Goal: Find specific page/section: Find specific page/section

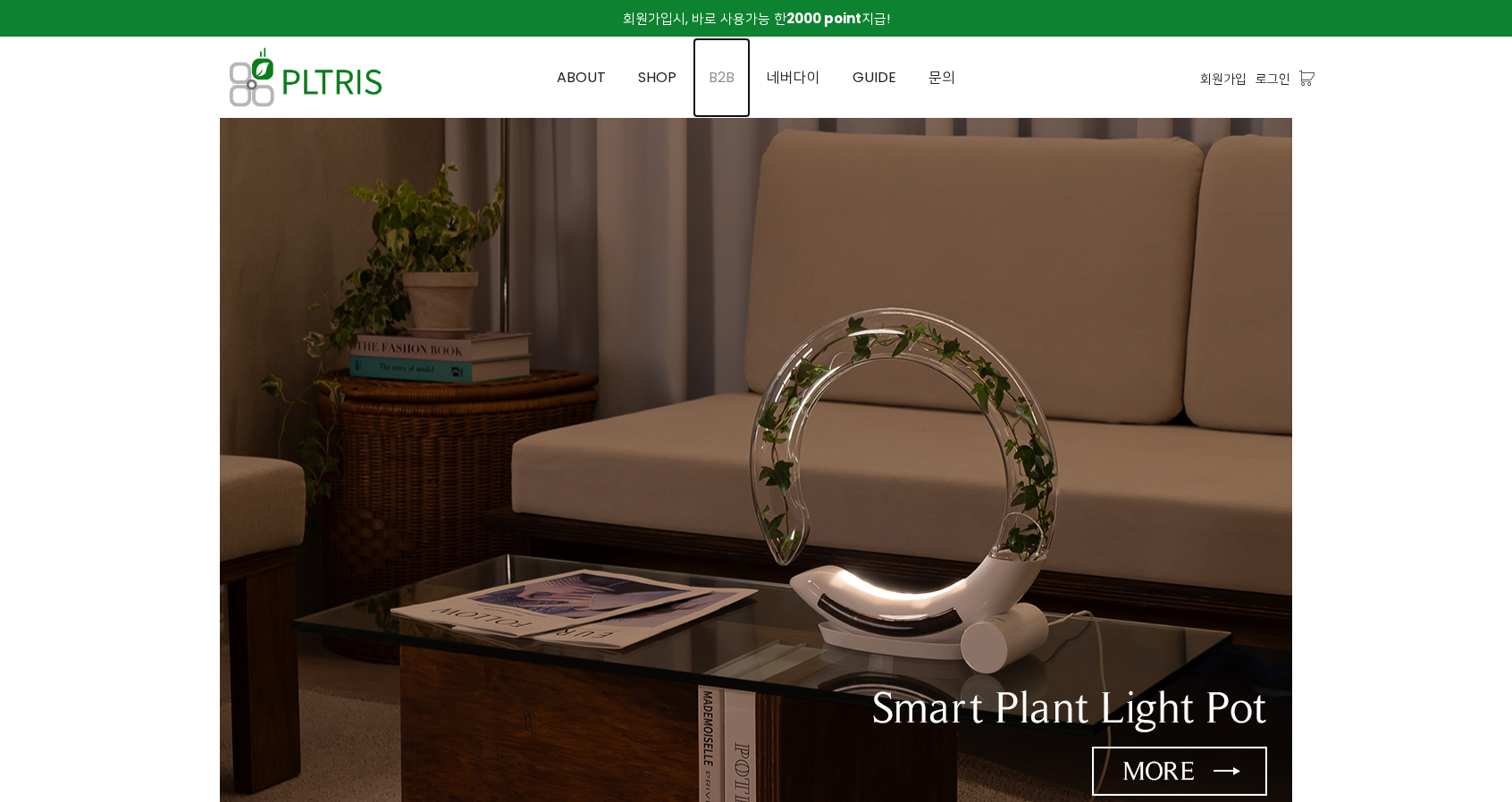
click at [728, 77] on span "B2B" at bounding box center [722, 77] width 26 height 20
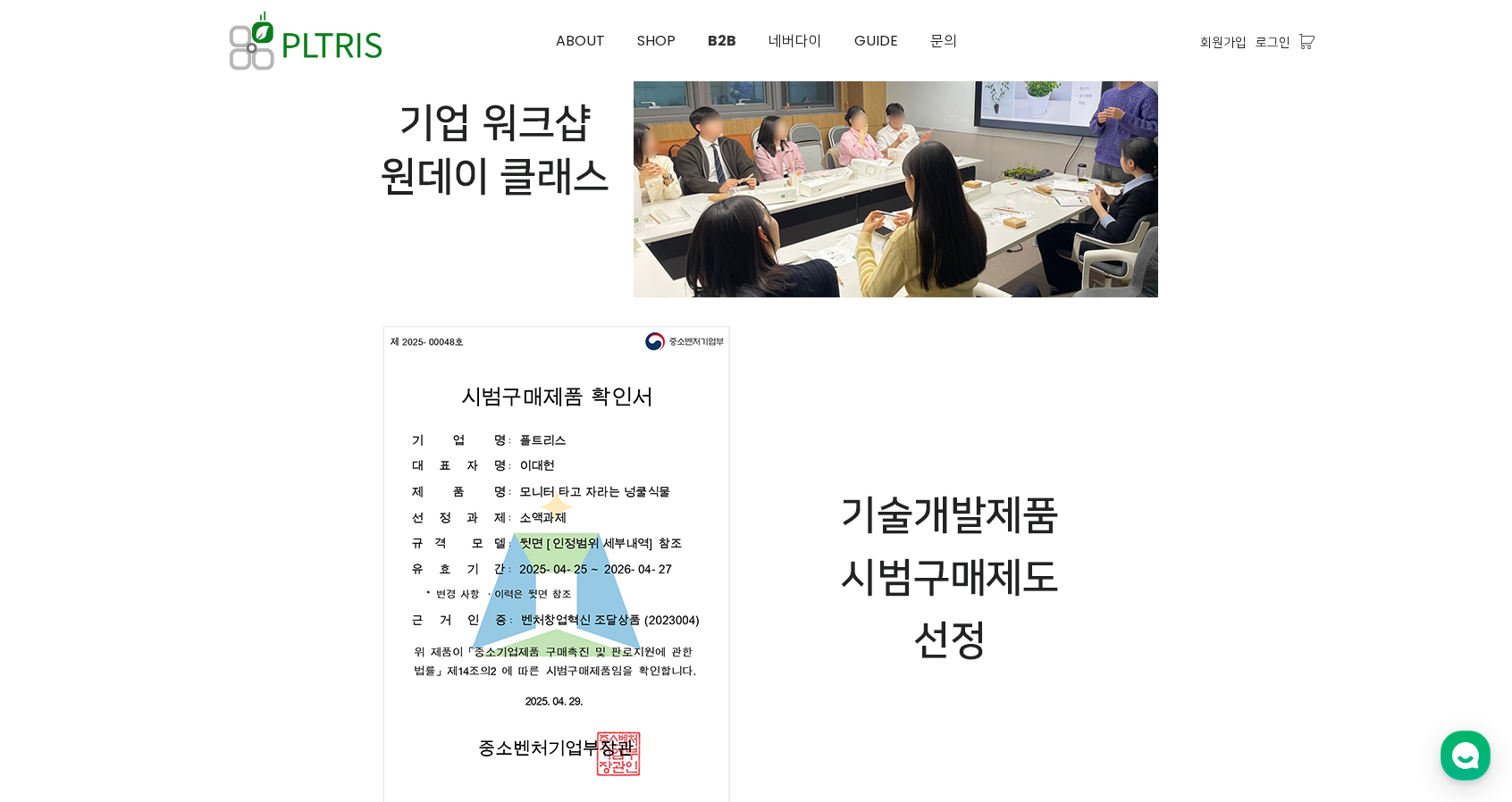
scroll to position [982, 0]
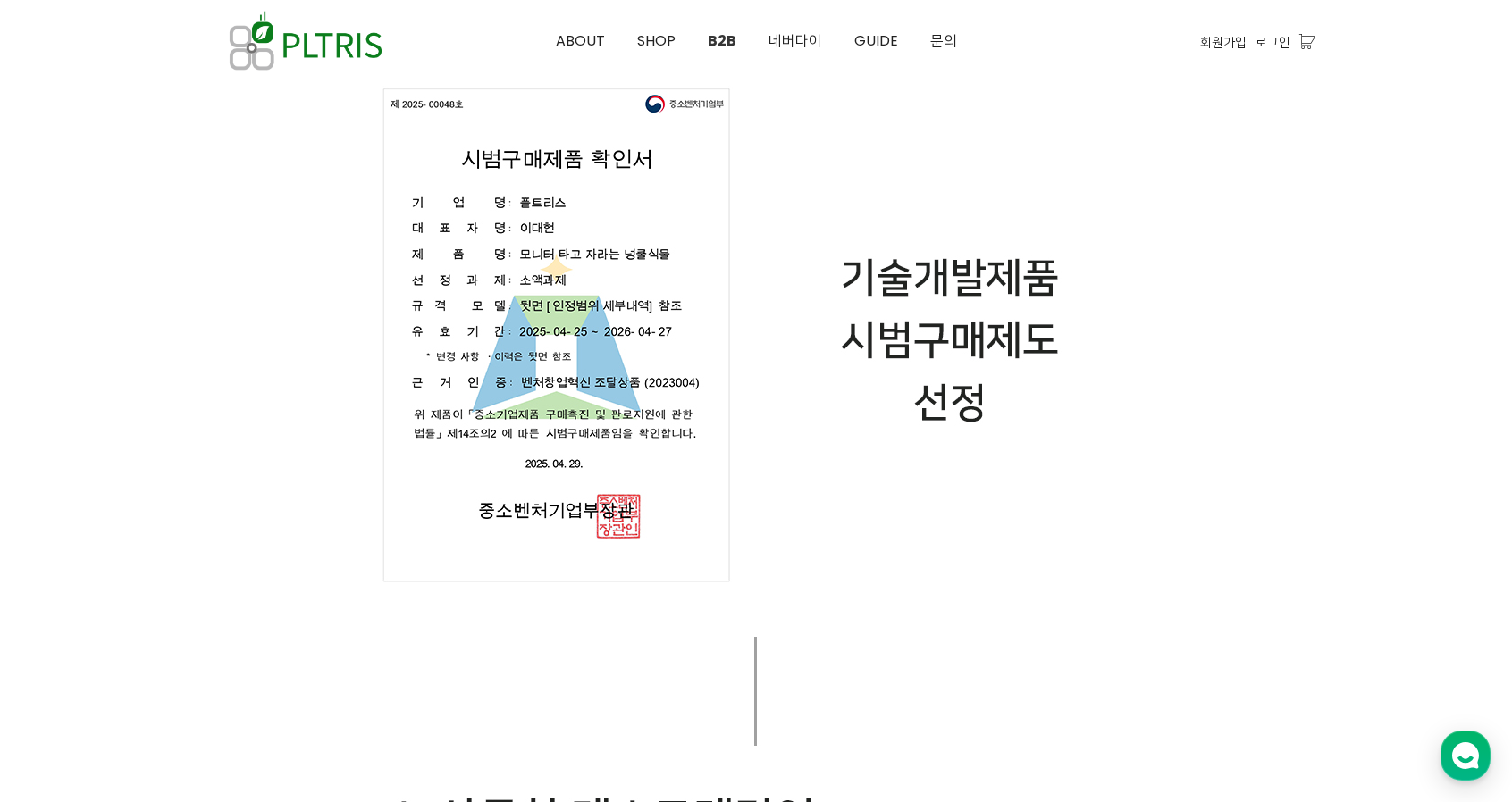
scroll to position [1161, 0]
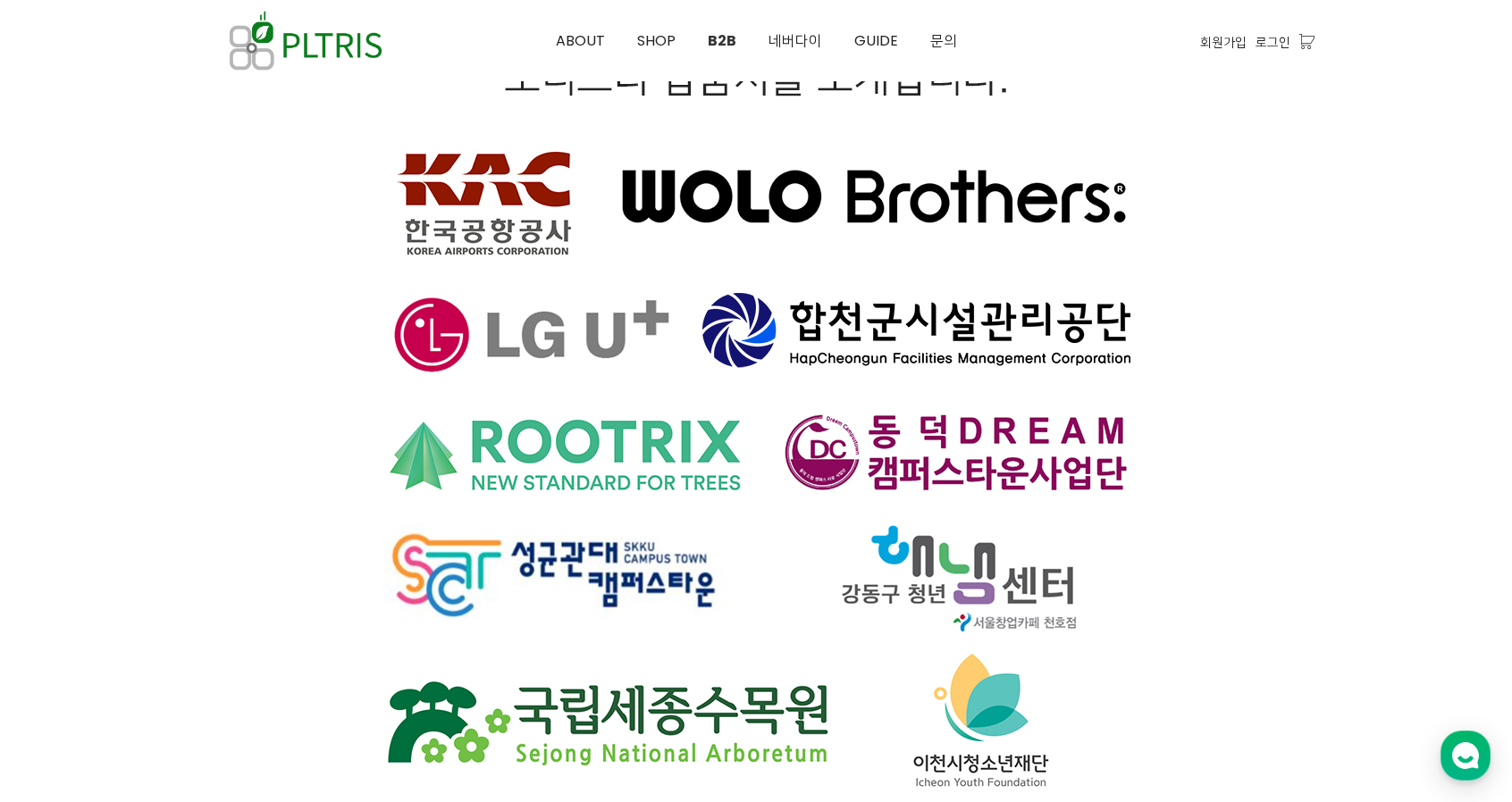
scroll to position [12060, 0]
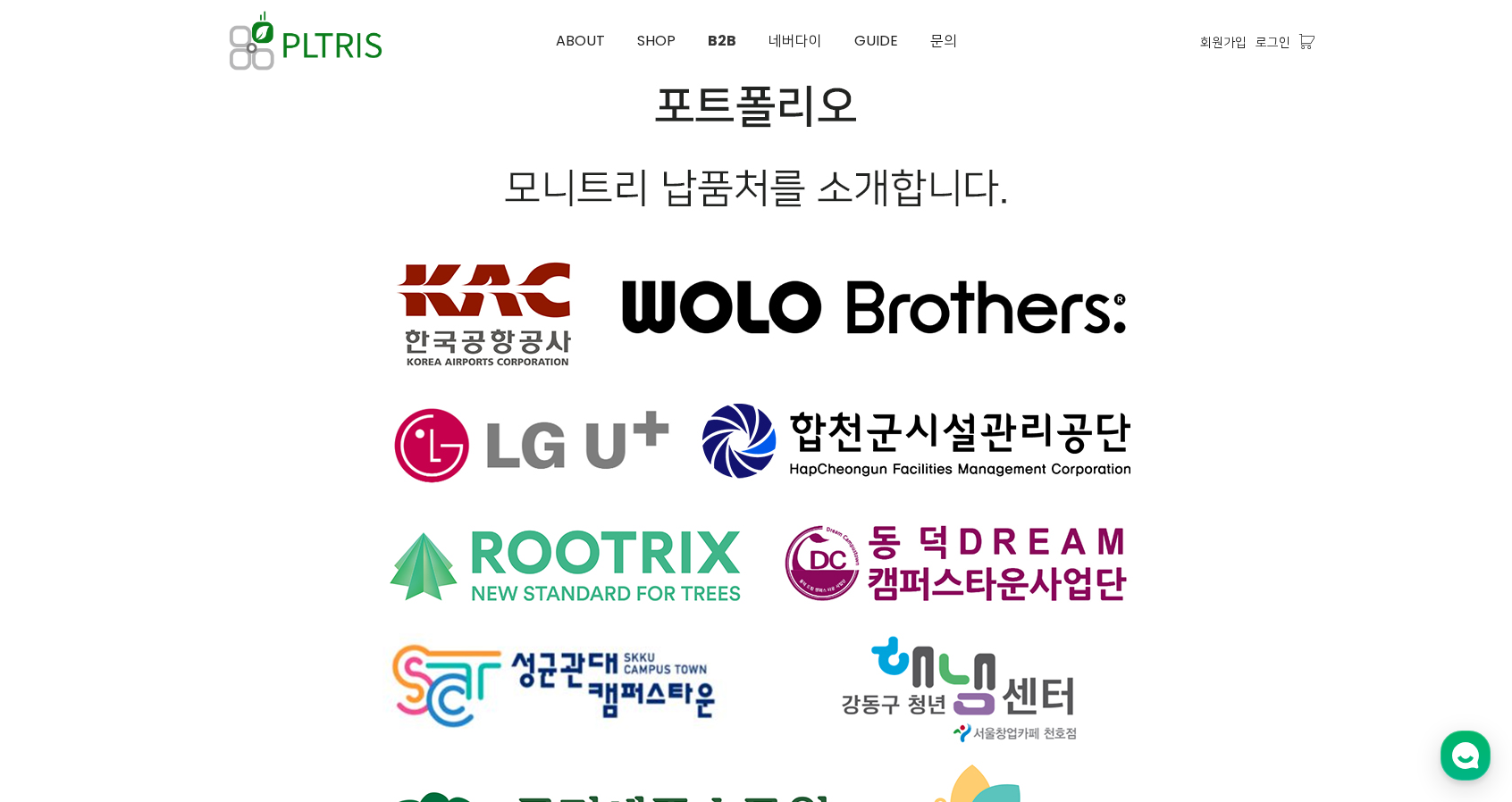
scroll to position [12062, 0]
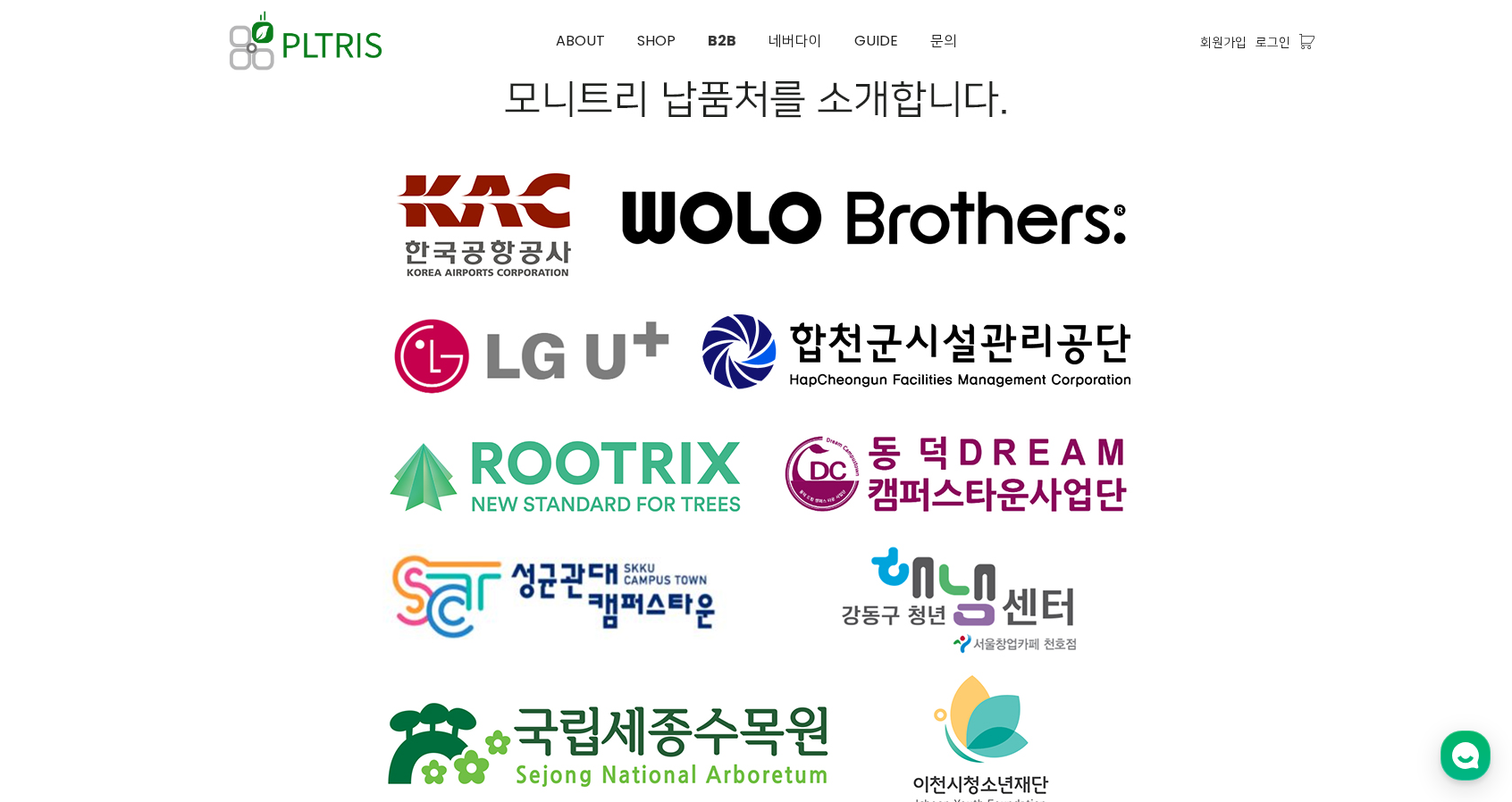
click at [291, 389] on div at bounding box center [756, 298] width 1117 height 1140
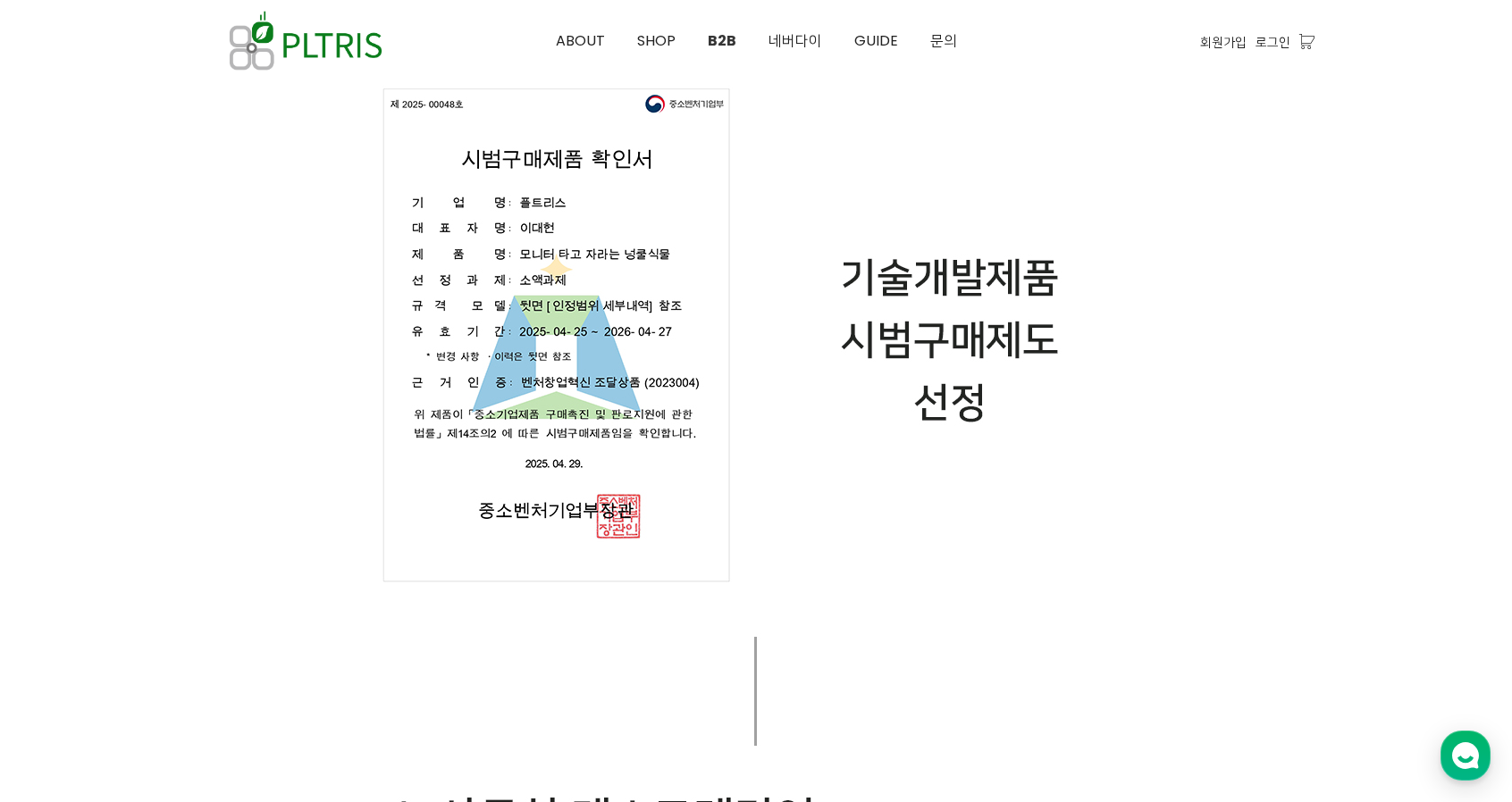
scroll to position [1072, 0]
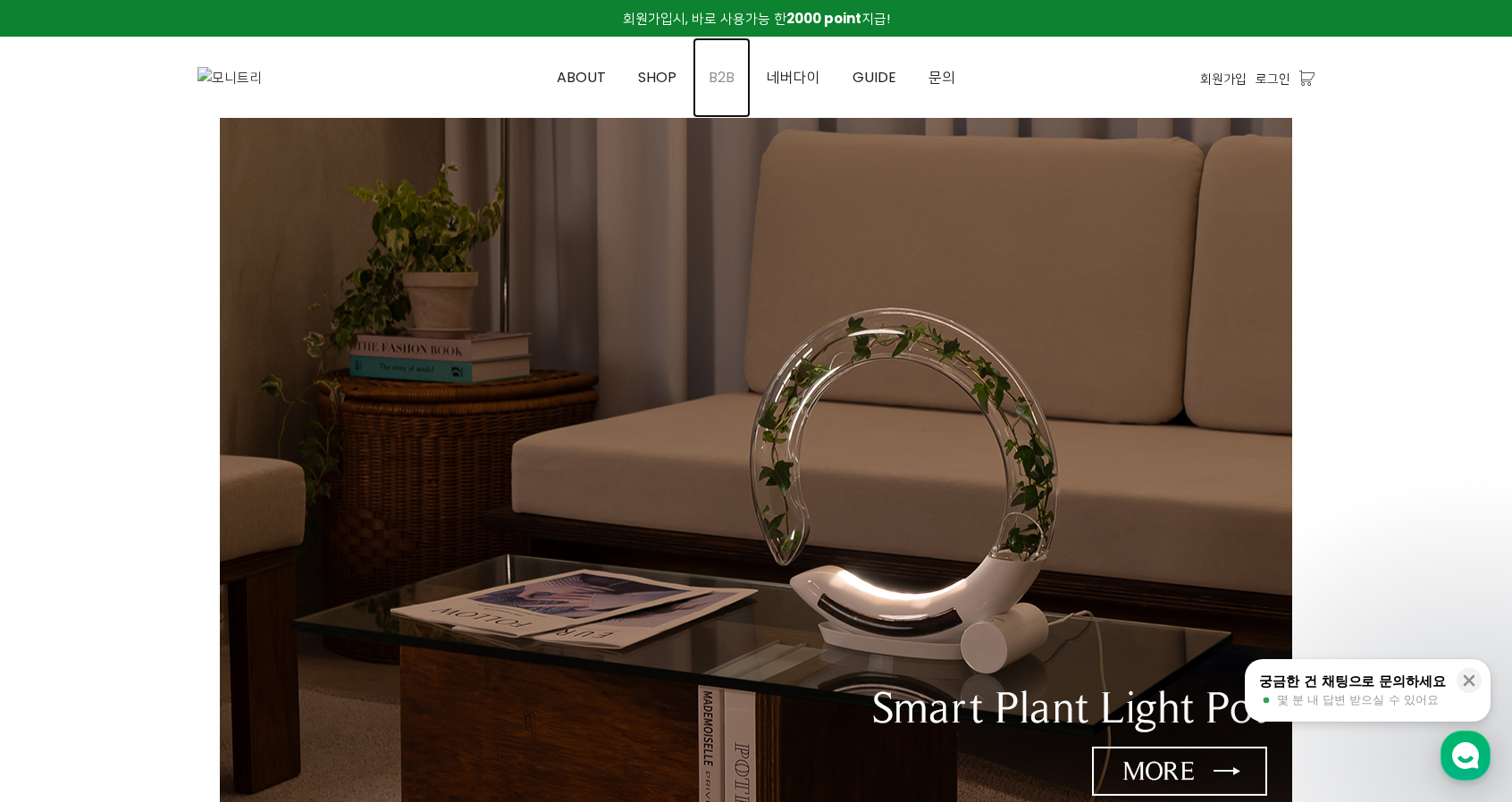
click at [733, 80] on span "B2B" at bounding box center [722, 77] width 26 height 20
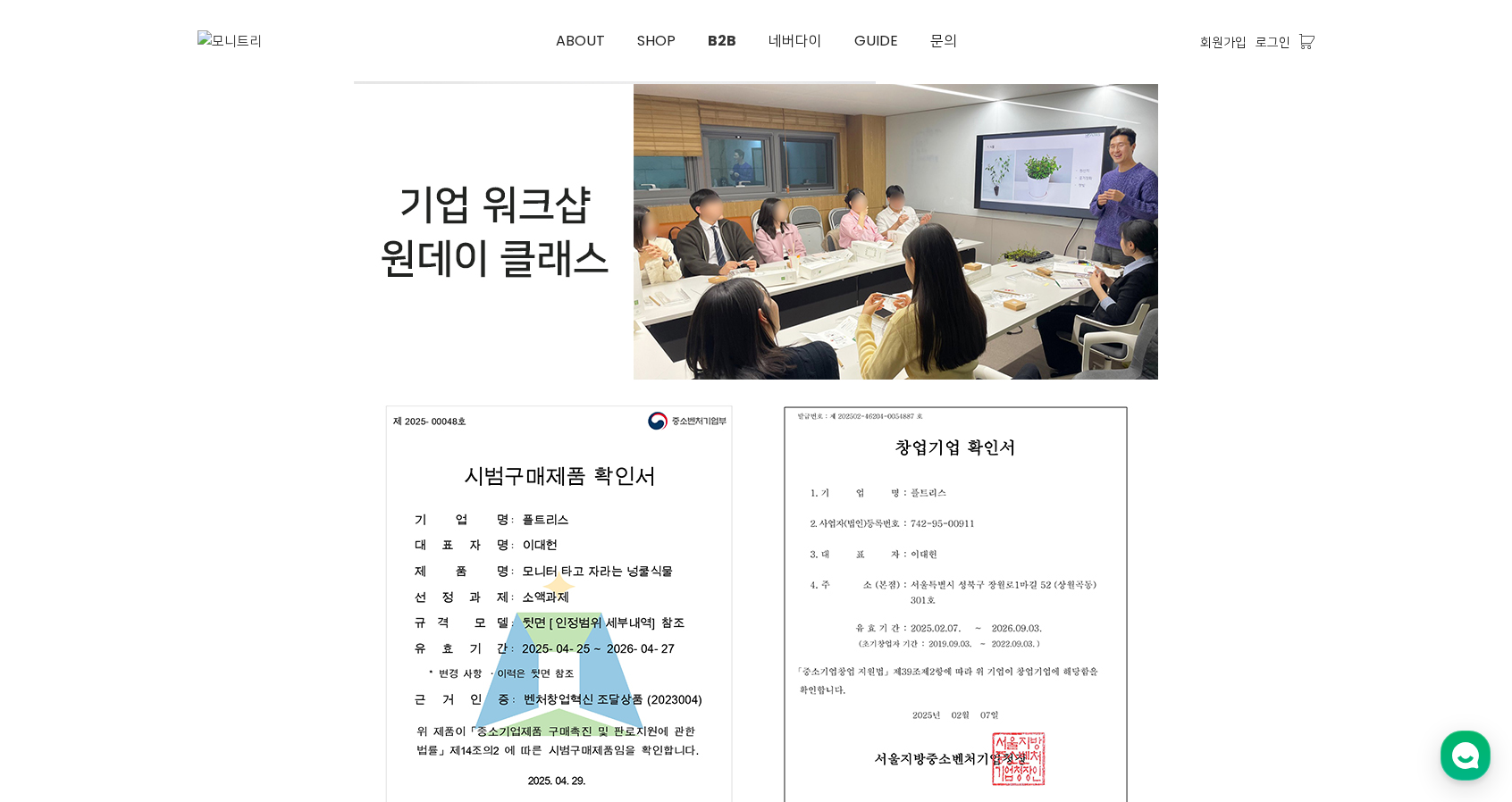
scroll to position [715, 0]
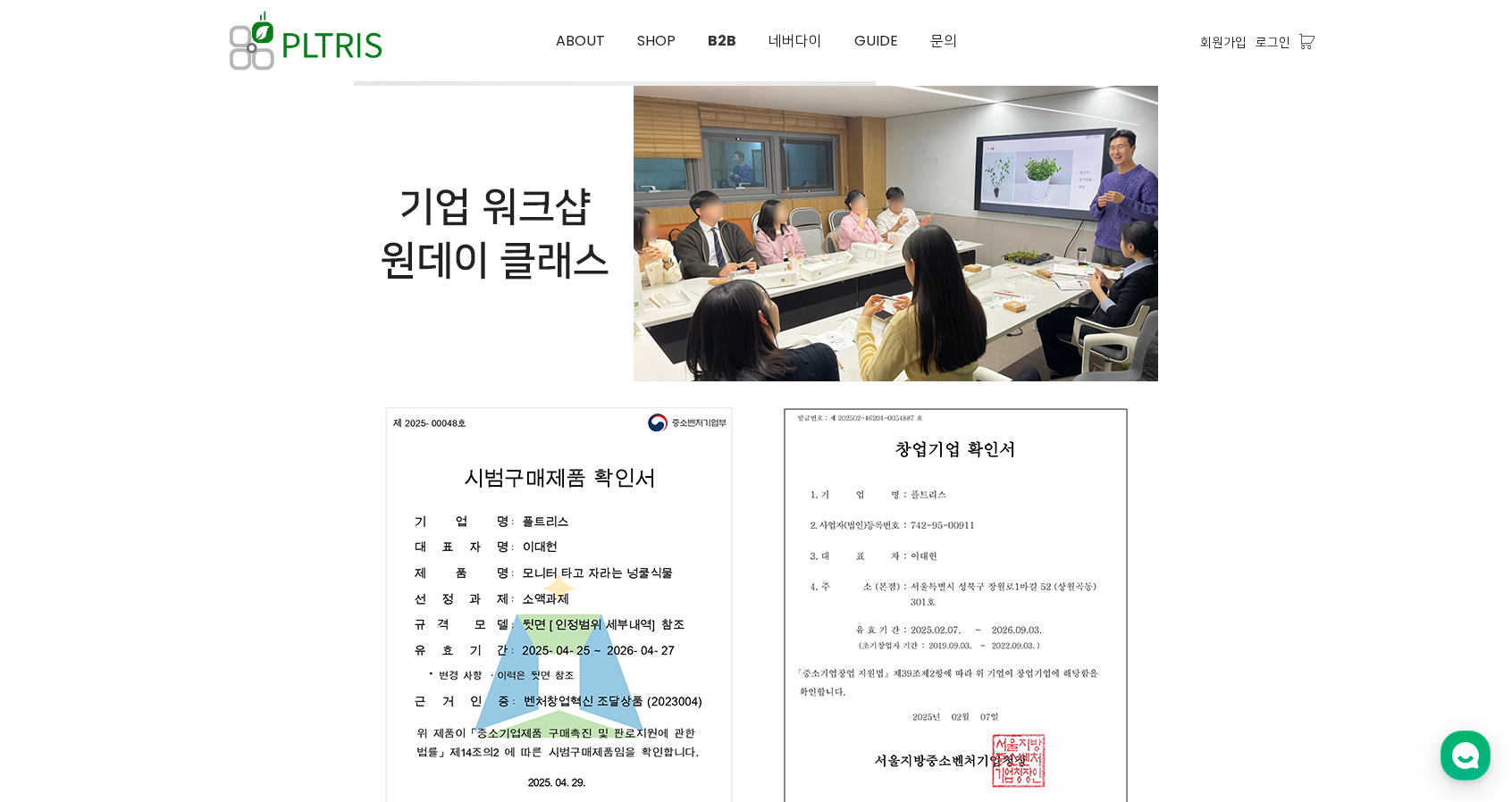
scroll to position [715, 0]
